Goal: Task Accomplishment & Management: Complete application form

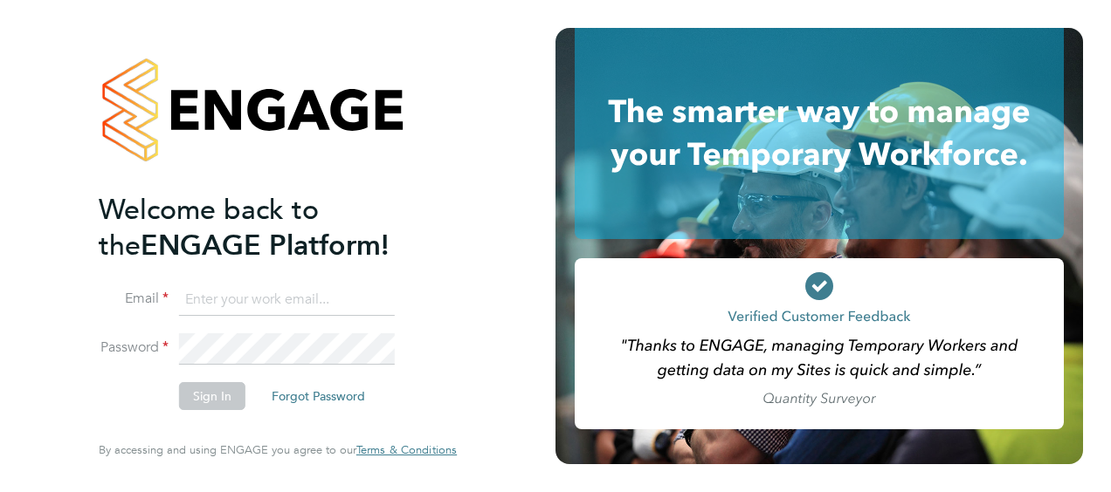
type input "[PERSON_NAME][EMAIL_ADDRESS][PERSON_NAME][DOMAIN_NAME]"
click at [216, 390] on button "Sign In" at bounding box center [212, 396] width 66 height 28
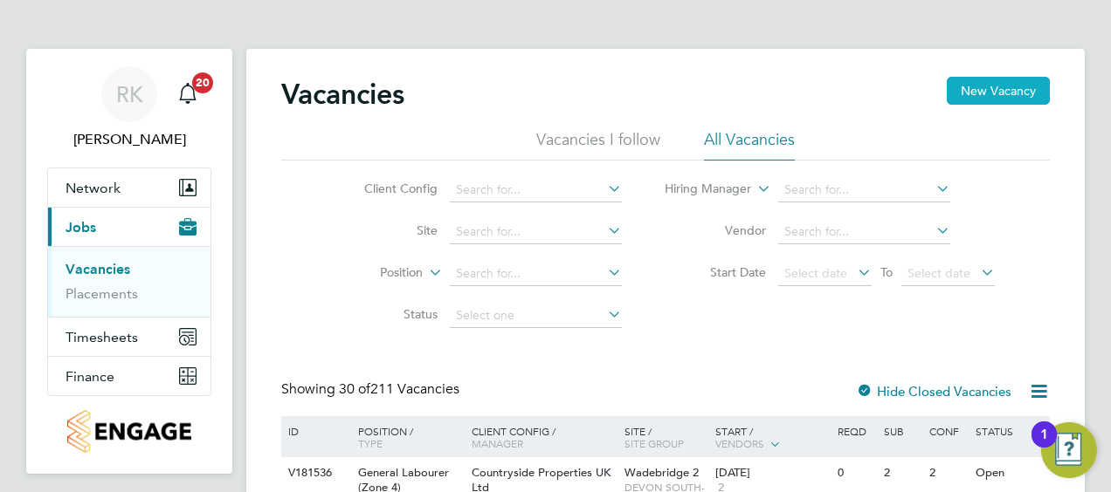
click at [988, 91] on button "New Vacancy" at bounding box center [997, 91] width 103 height 28
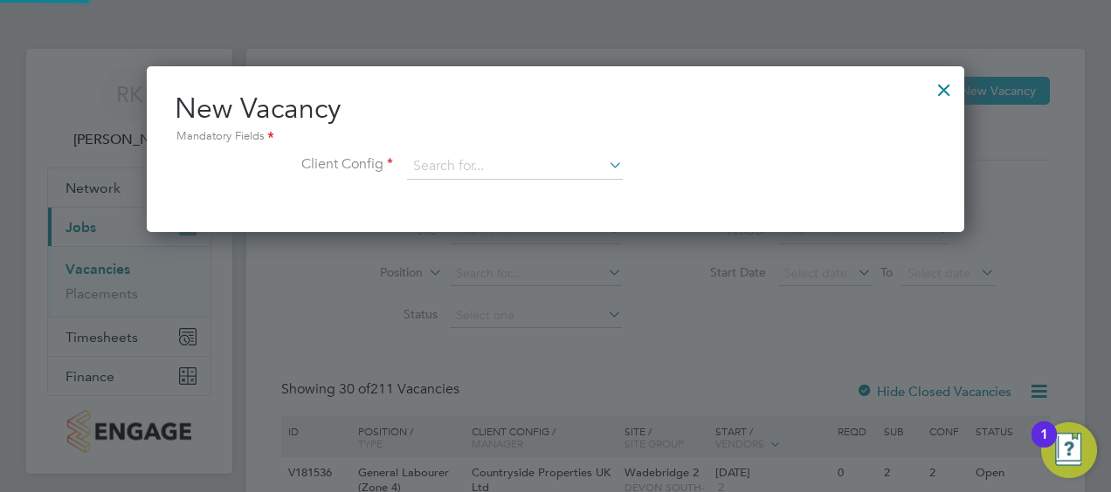
scroll to position [165, 817]
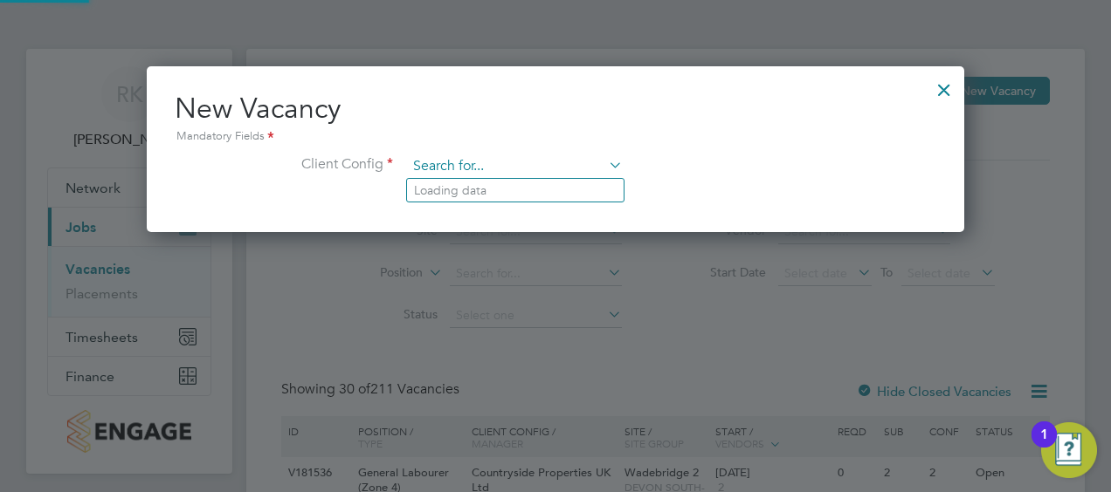
click at [447, 165] on input at bounding box center [515, 167] width 216 height 26
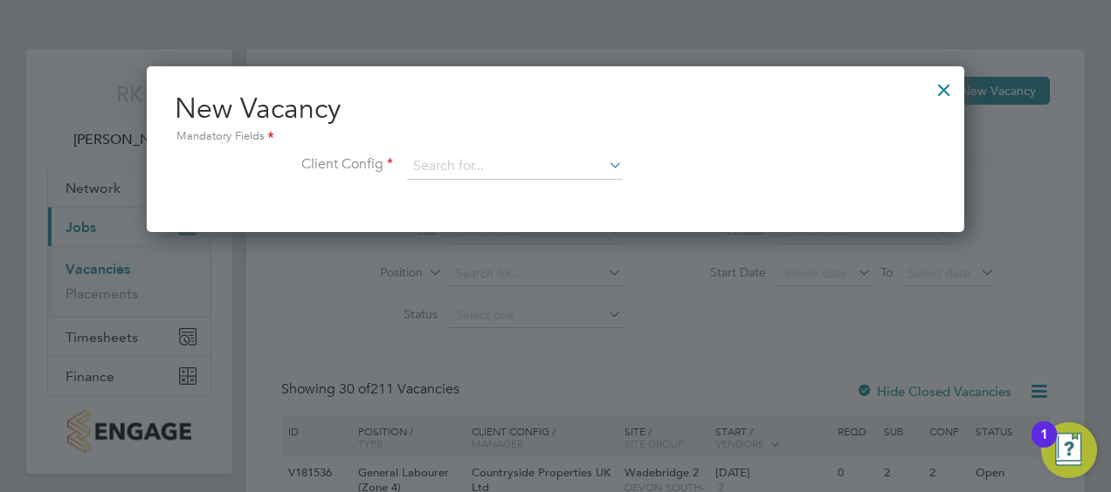
click at [428, 164] on input at bounding box center [515, 167] width 216 height 26
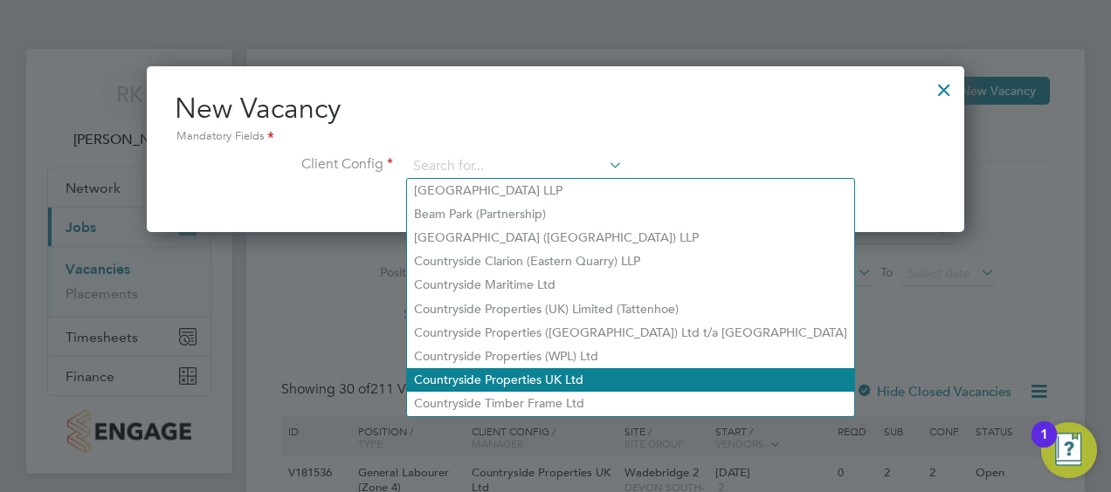
click at [505, 375] on li "Countryside Properties UK Ltd" at bounding box center [630, 380] width 447 height 24
type input "Countryside Properties UK Ltd"
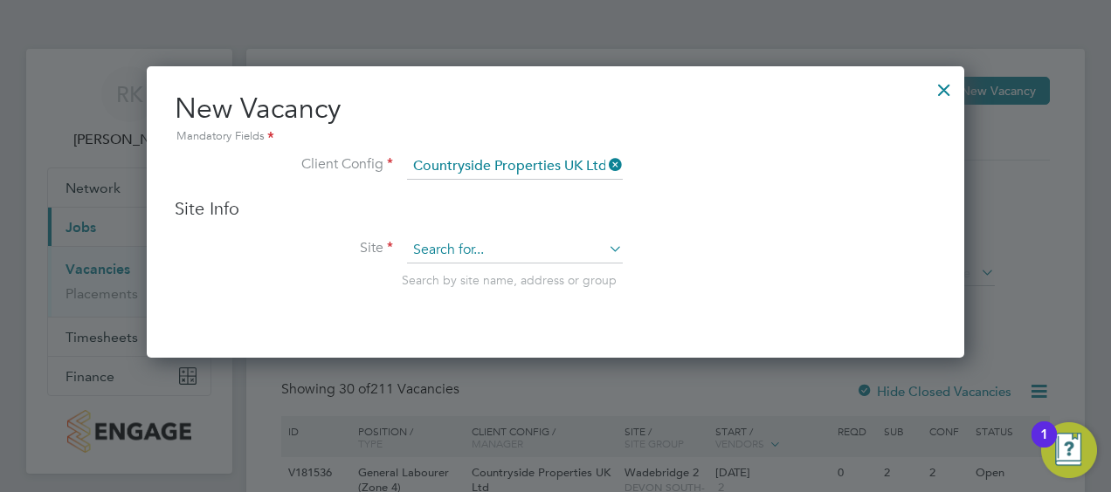
click at [431, 247] on input at bounding box center [515, 250] width 216 height 26
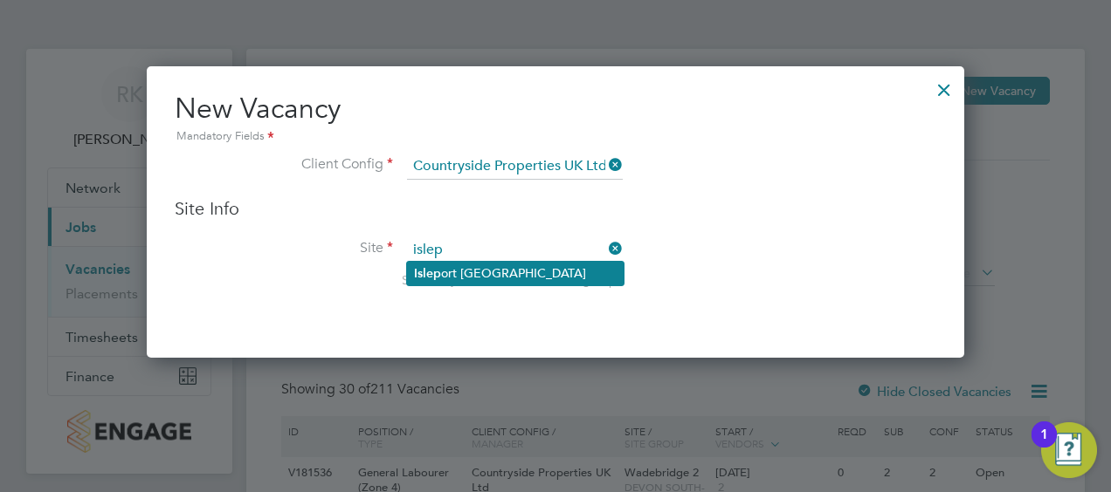
click at [450, 266] on li "Islep ort Grove" at bounding box center [515, 274] width 217 height 24
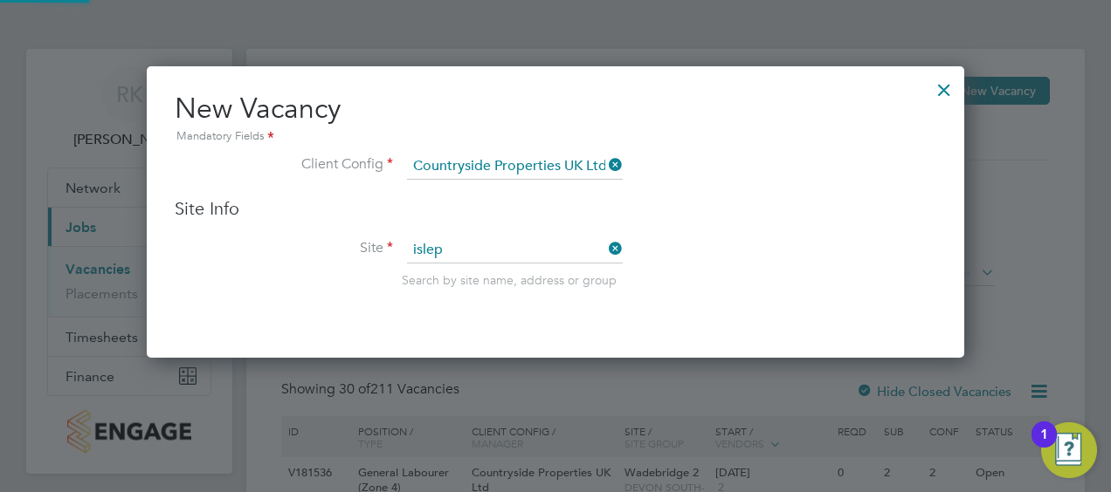
type input "Isleport Grove"
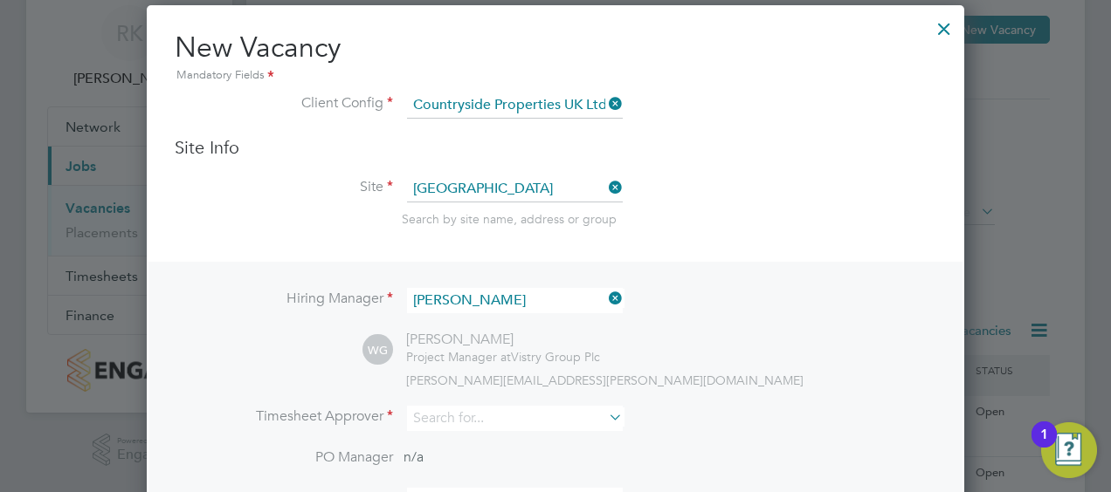
scroll to position [87, 0]
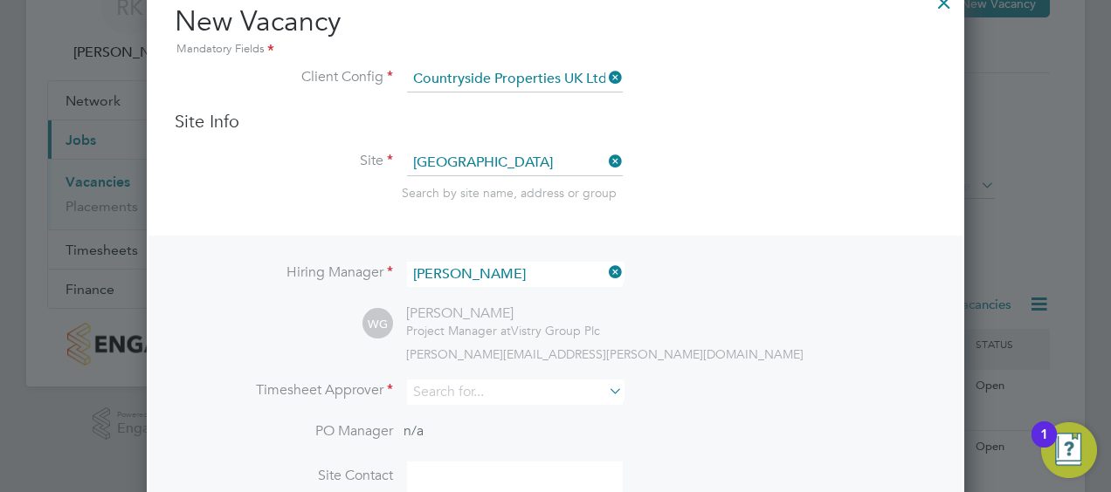
click at [605, 269] on icon at bounding box center [605, 272] width 0 height 24
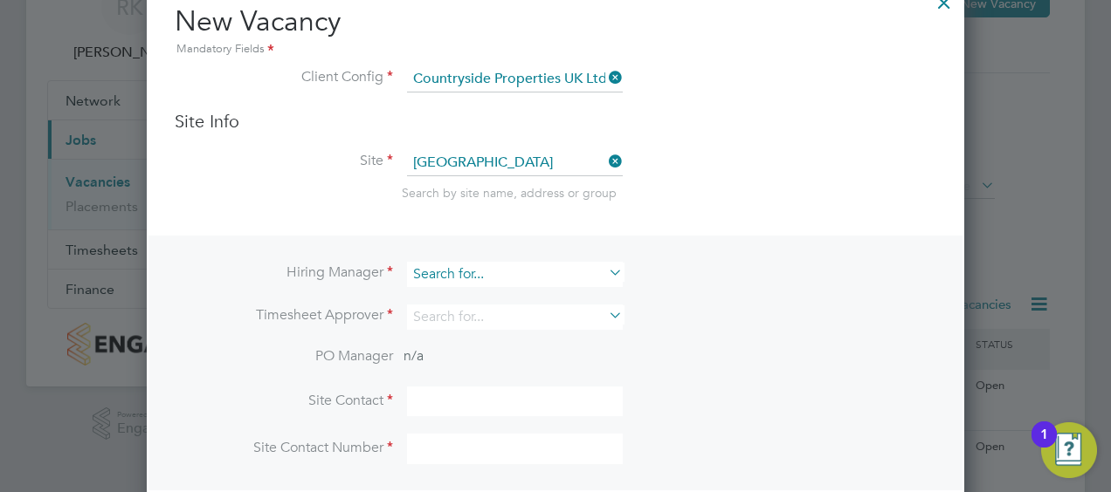
scroll to position [9, 9]
click at [499, 271] on input at bounding box center [515, 274] width 216 height 25
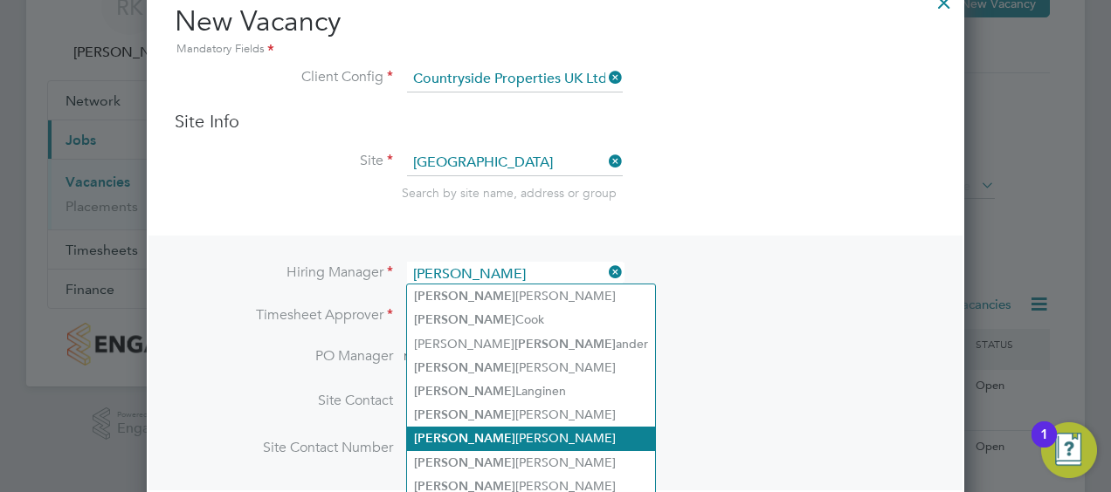
click at [465, 433] on li "Alex Moss" at bounding box center [531, 439] width 248 height 24
type input "Alex Moss"
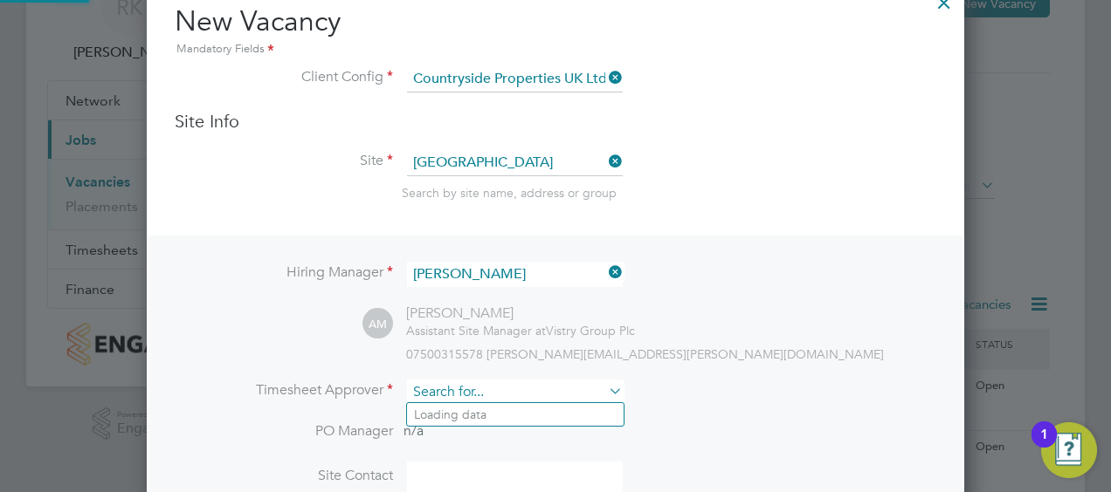
click at [452, 396] on input at bounding box center [515, 392] width 216 height 25
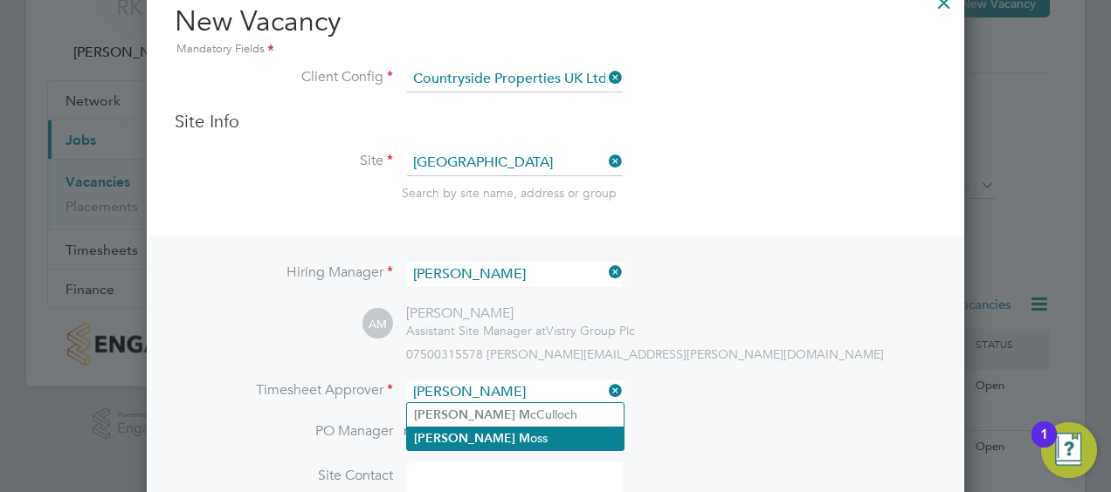
click at [519, 433] on b "M" at bounding box center [524, 438] width 11 height 15
type input "Alex Moss"
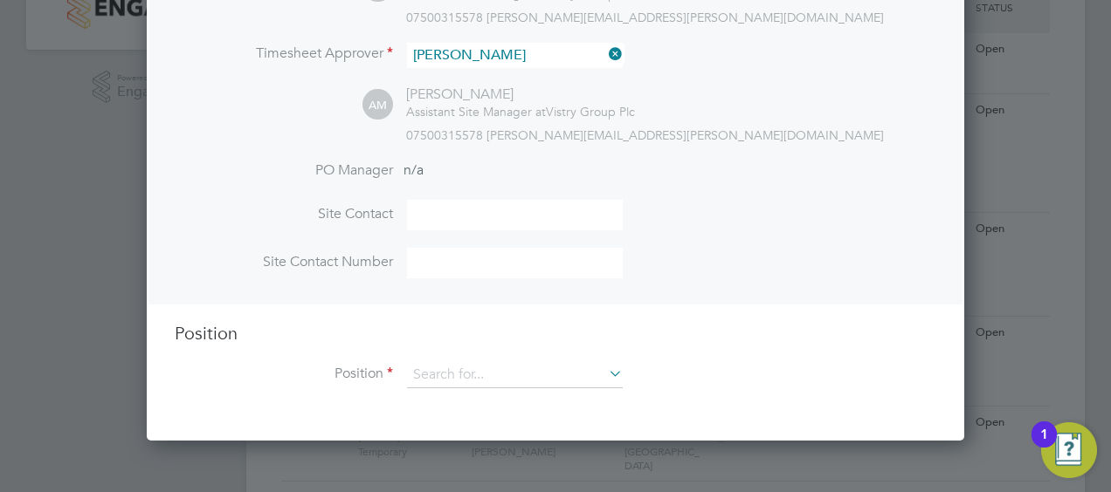
scroll to position [437, 0]
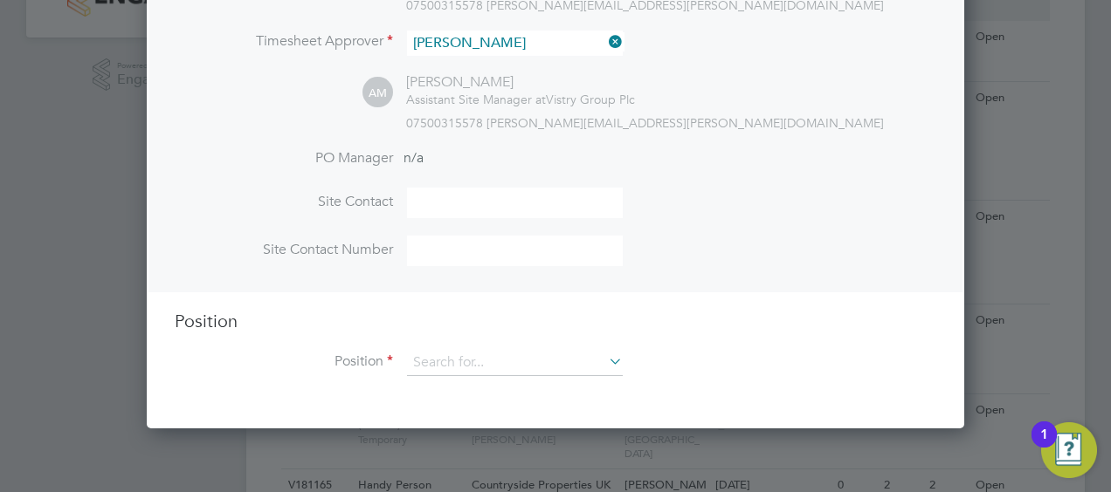
click at [458, 193] on input at bounding box center [515, 203] width 216 height 31
type input "Alex Moss"
type input "07500315578"
click at [437, 364] on input at bounding box center [515, 363] width 216 height 26
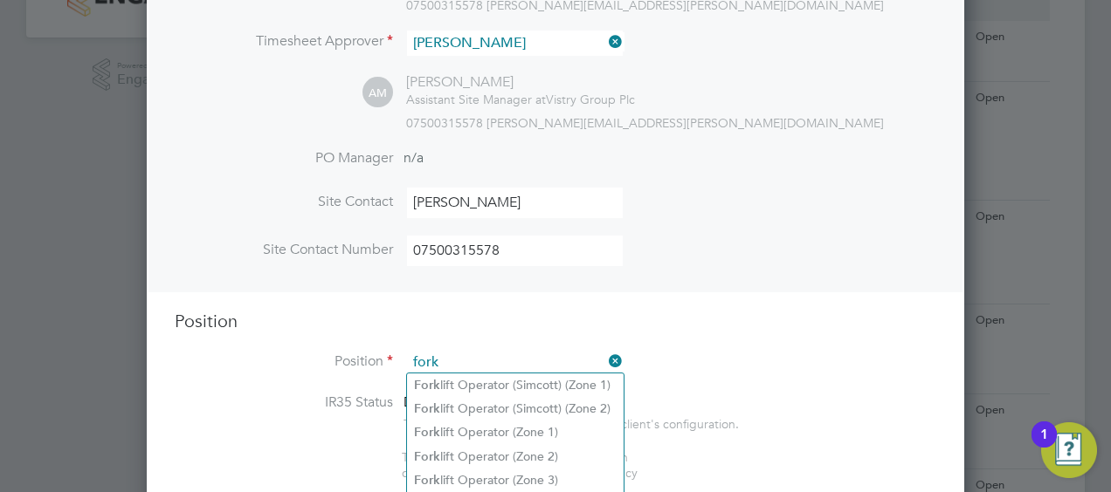
scroll to position [524, 0]
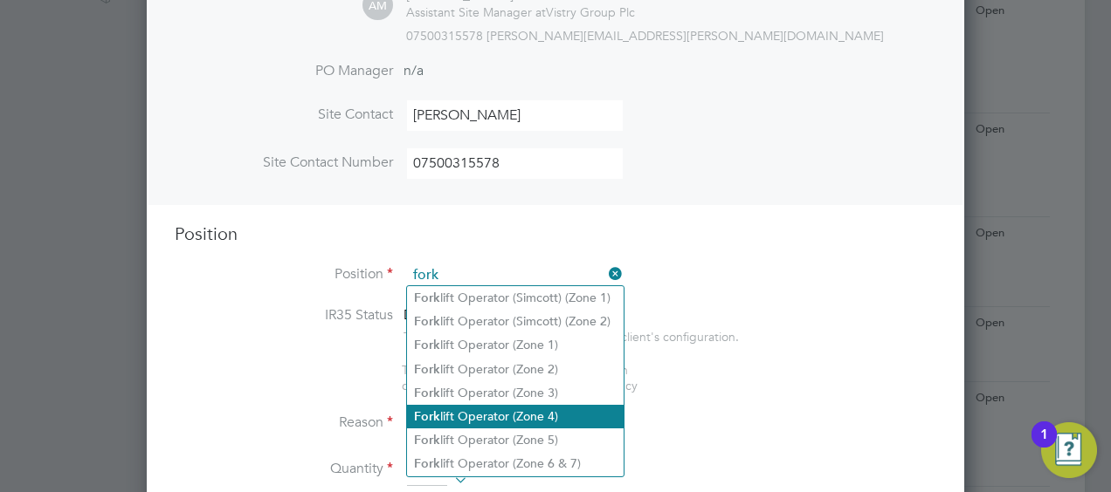
click at [524, 409] on li "Fork lift Operator (Zone 4)" at bounding box center [515, 417] width 217 height 24
type input "Forklift Operator (Zone 4)"
type textarea "Operate construction machinery and plant, including, but not limited to telesco…"
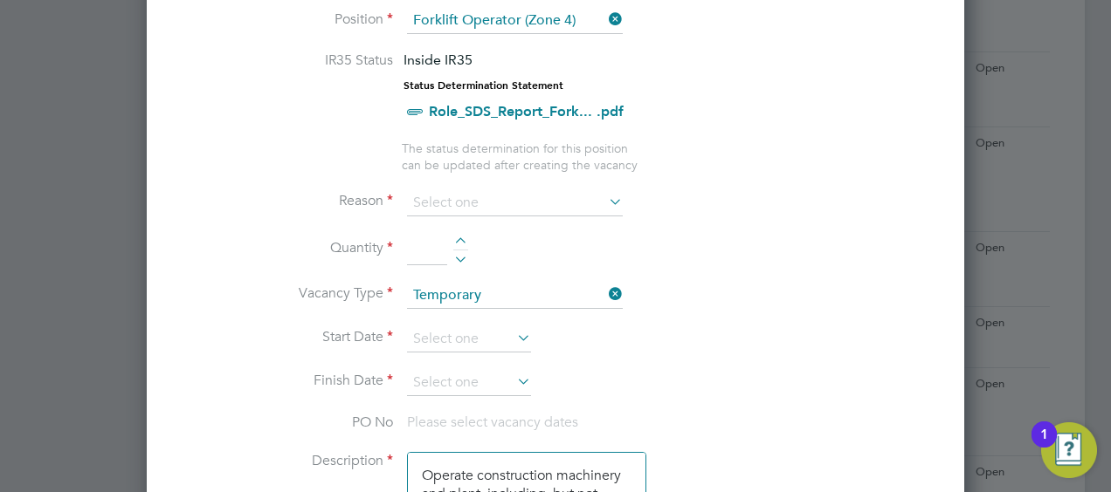
scroll to position [786, 0]
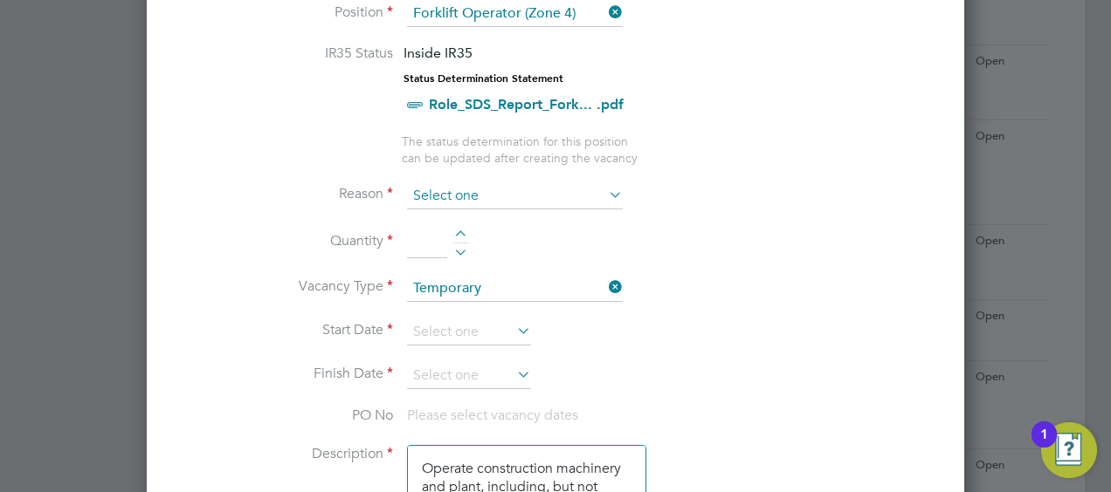
click at [458, 191] on input at bounding box center [515, 196] width 216 height 26
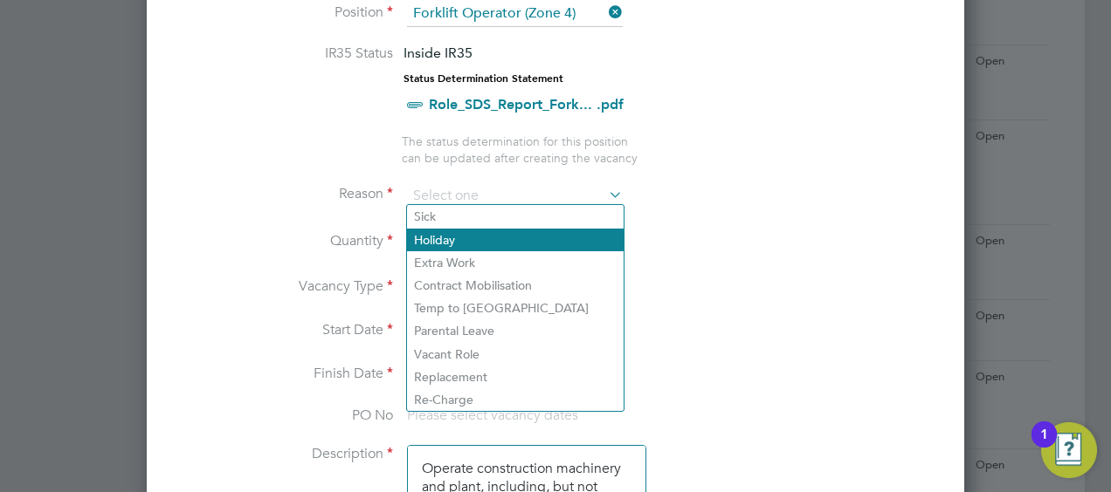
click at [440, 235] on li "Holiday" at bounding box center [515, 240] width 217 height 23
type input "Holiday"
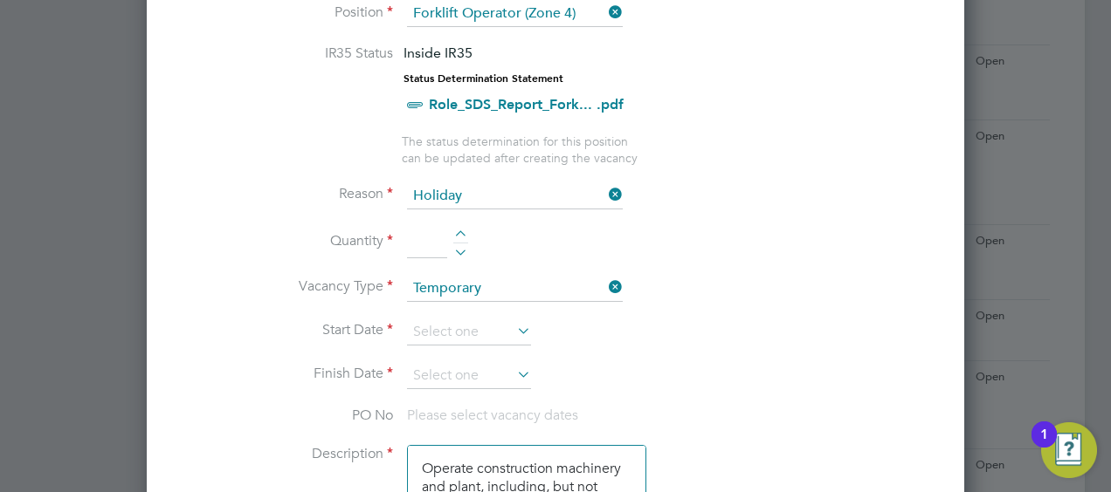
click at [420, 241] on input at bounding box center [427, 242] width 40 height 31
type input "1"
click at [442, 323] on input at bounding box center [469, 333] width 124 height 26
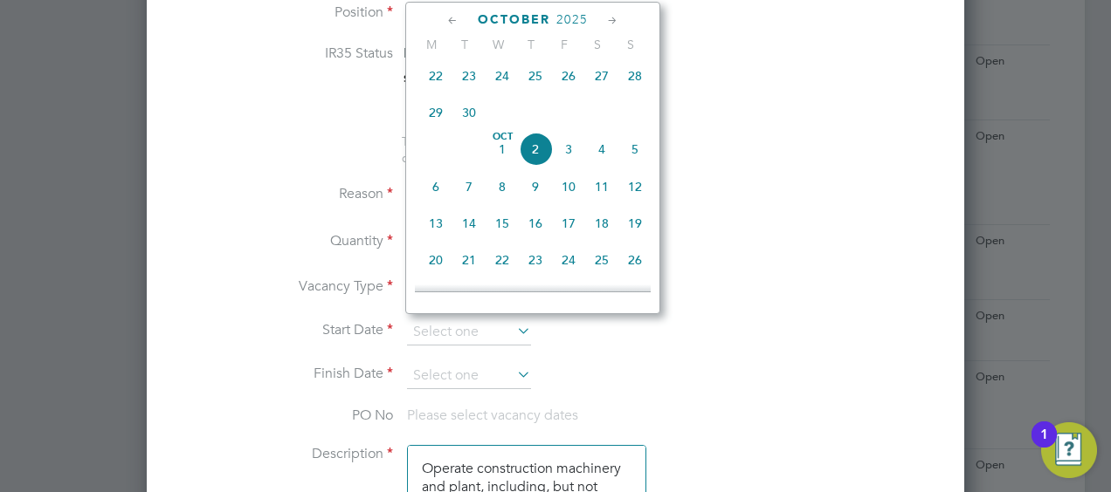
click at [574, 155] on span "3" at bounding box center [568, 149] width 33 height 33
type input "03 Oct 2025"
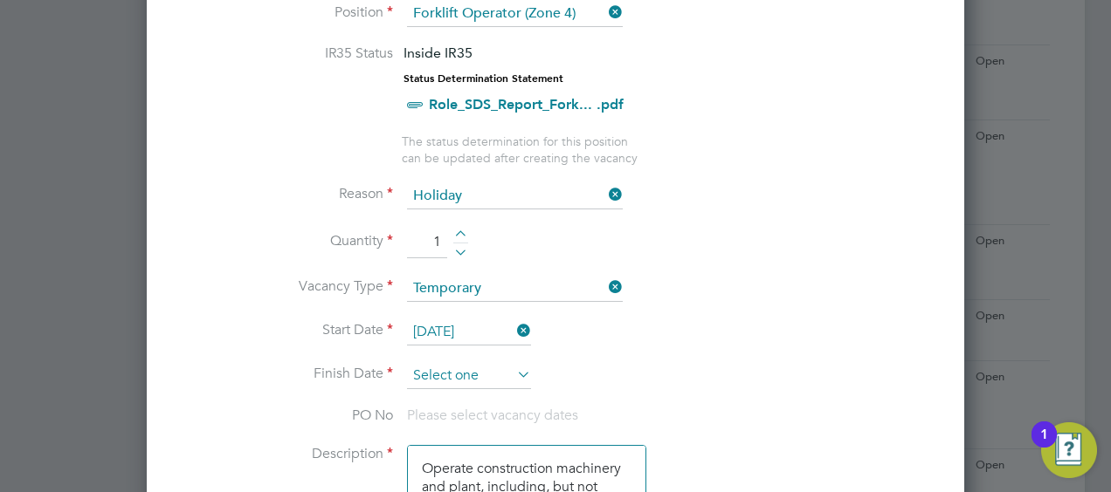
click at [440, 365] on input at bounding box center [469, 376] width 124 height 26
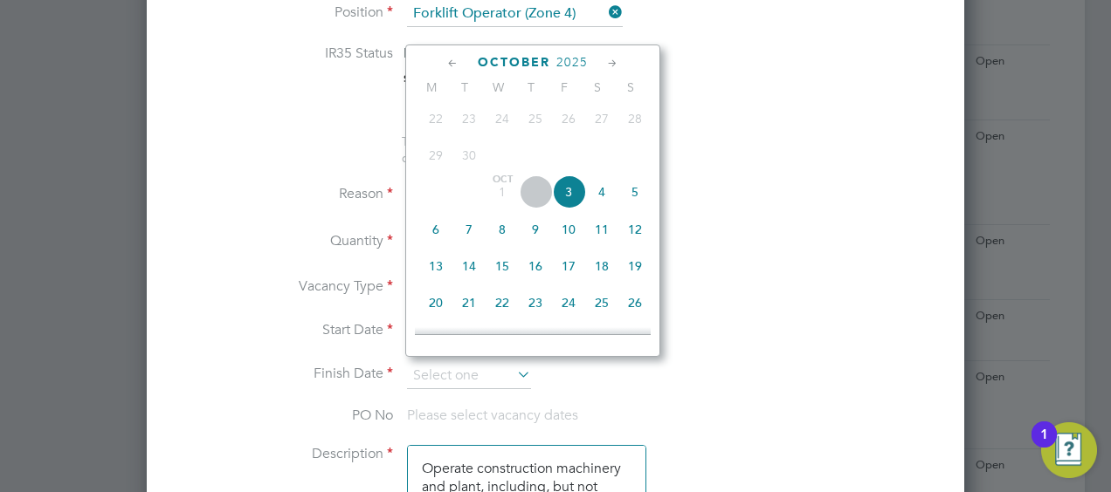
click at [573, 199] on span "3" at bounding box center [568, 191] width 33 height 33
type input "03 Oct 2025"
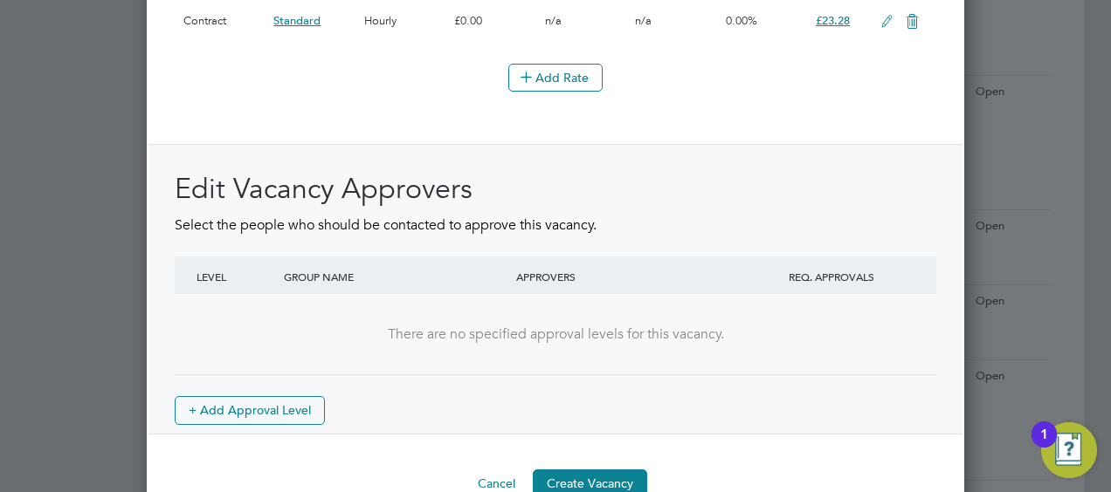
scroll to position [2225, 0]
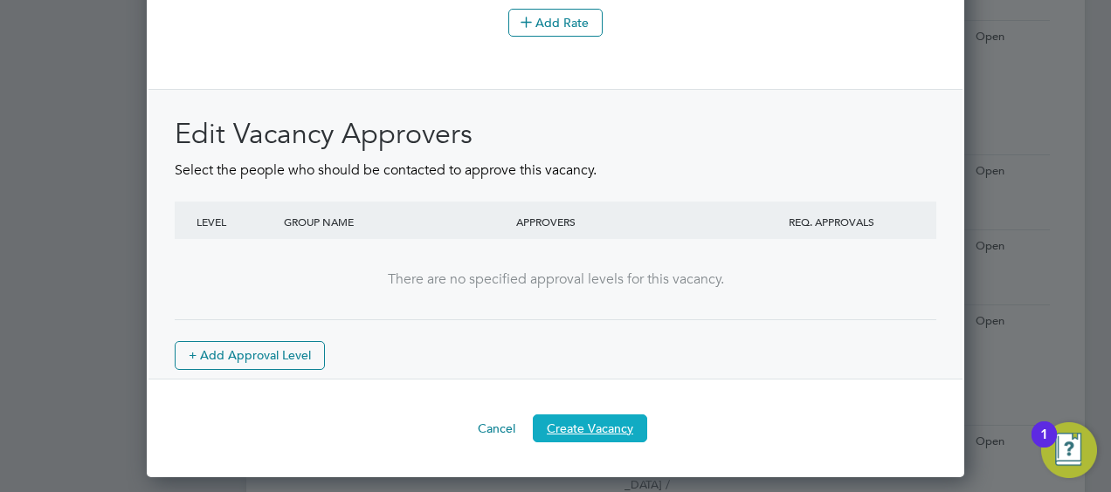
click at [588, 437] on button "Create Vacancy" at bounding box center [590, 429] width 114 height 28
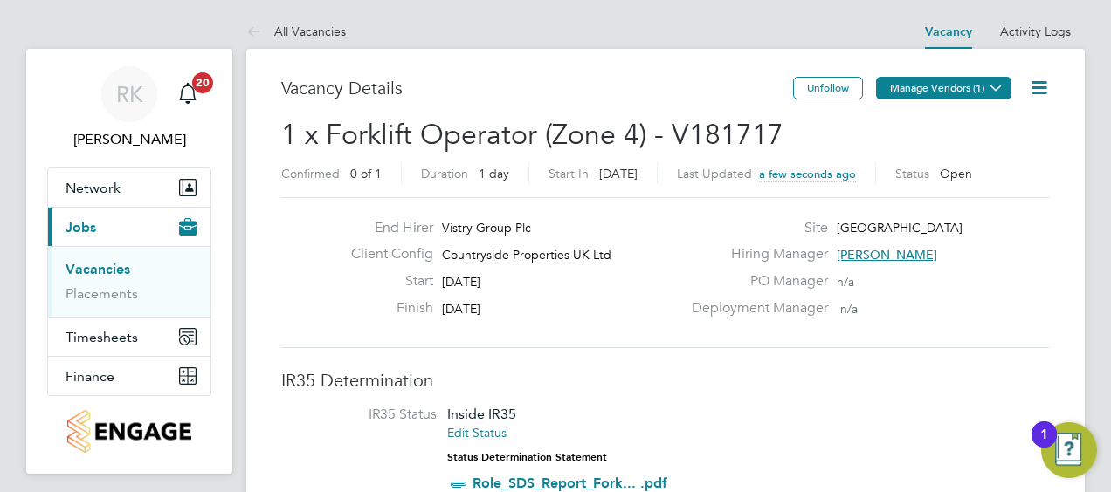
click at [967, 86] on button "Manage Vendors (1)" at bounding box center [943, 88] width 135 height 23
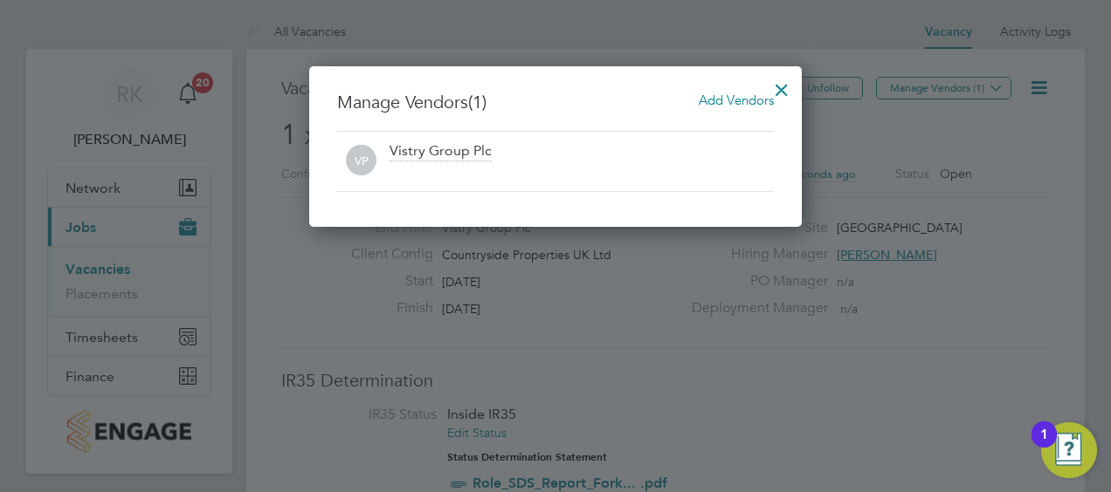
click at [725, 96] on span "Add Vendors" at bounding box center [735, 100] width 75 height 17
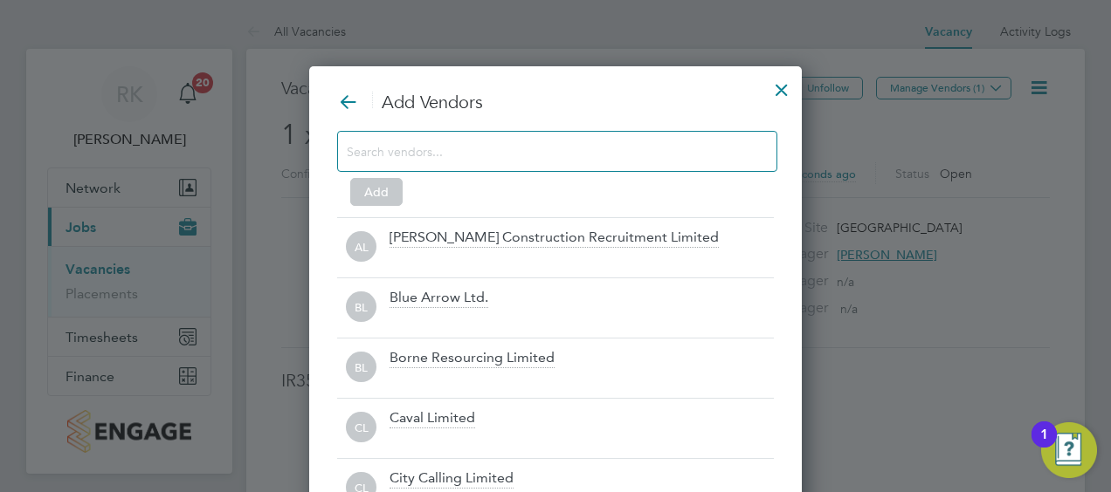
click at [419, 155] on input at bounding box center [543, 151] width 393 height 23
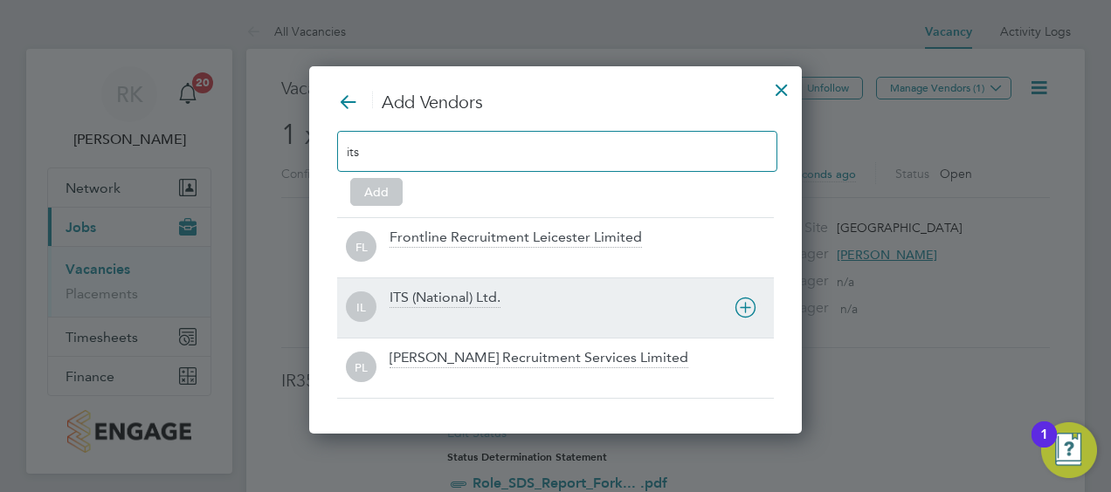
type input "its"
click at [430, 297] on div "ITS (National) Ltd." at bounding box center [444, 298] width 111 height 19
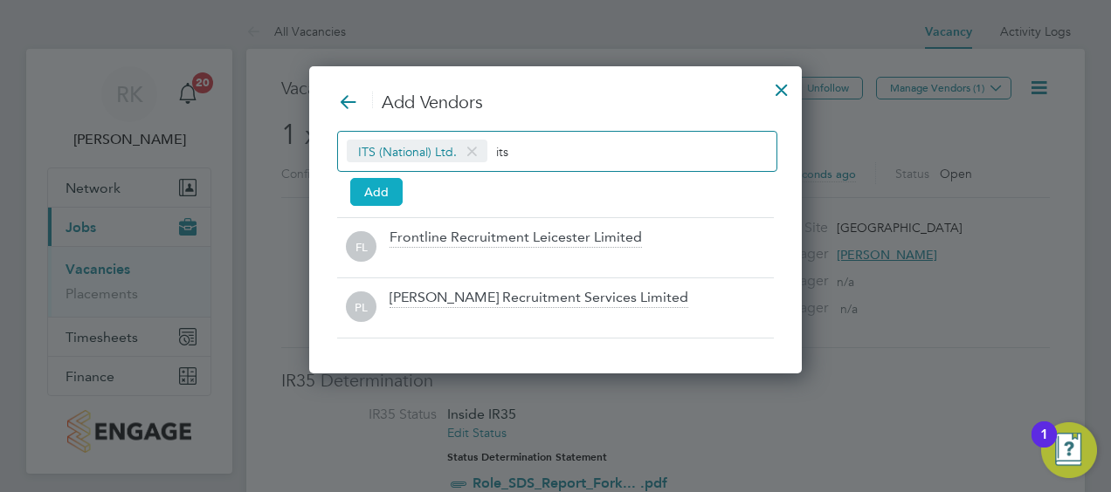
click at [387, 194] on button "Add" at bounding box center [376, 192] width 52 height 28
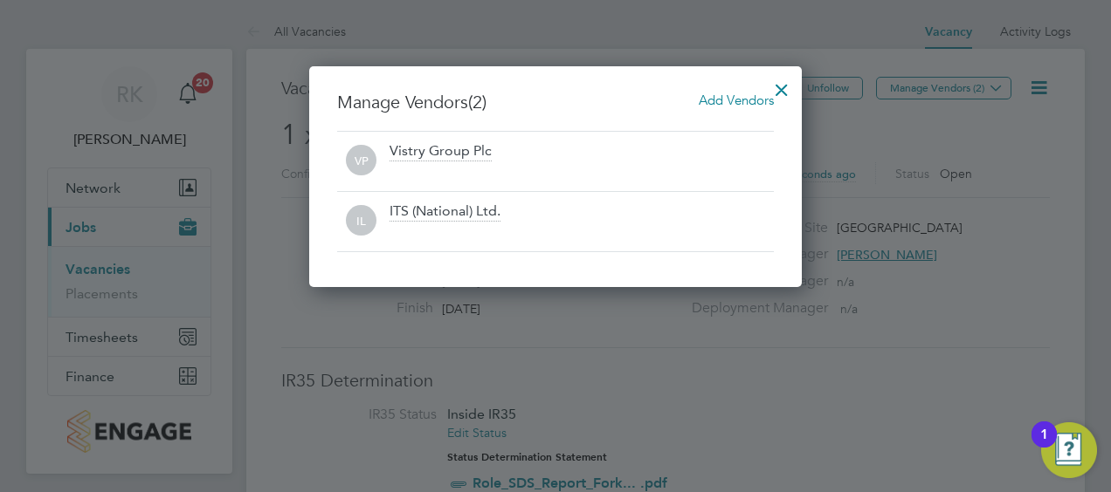
click at [786, 82] on div at bounding box center [781, 85] width 31 height 31
